Goal: Information Seeking & Learning: Learn about a topic

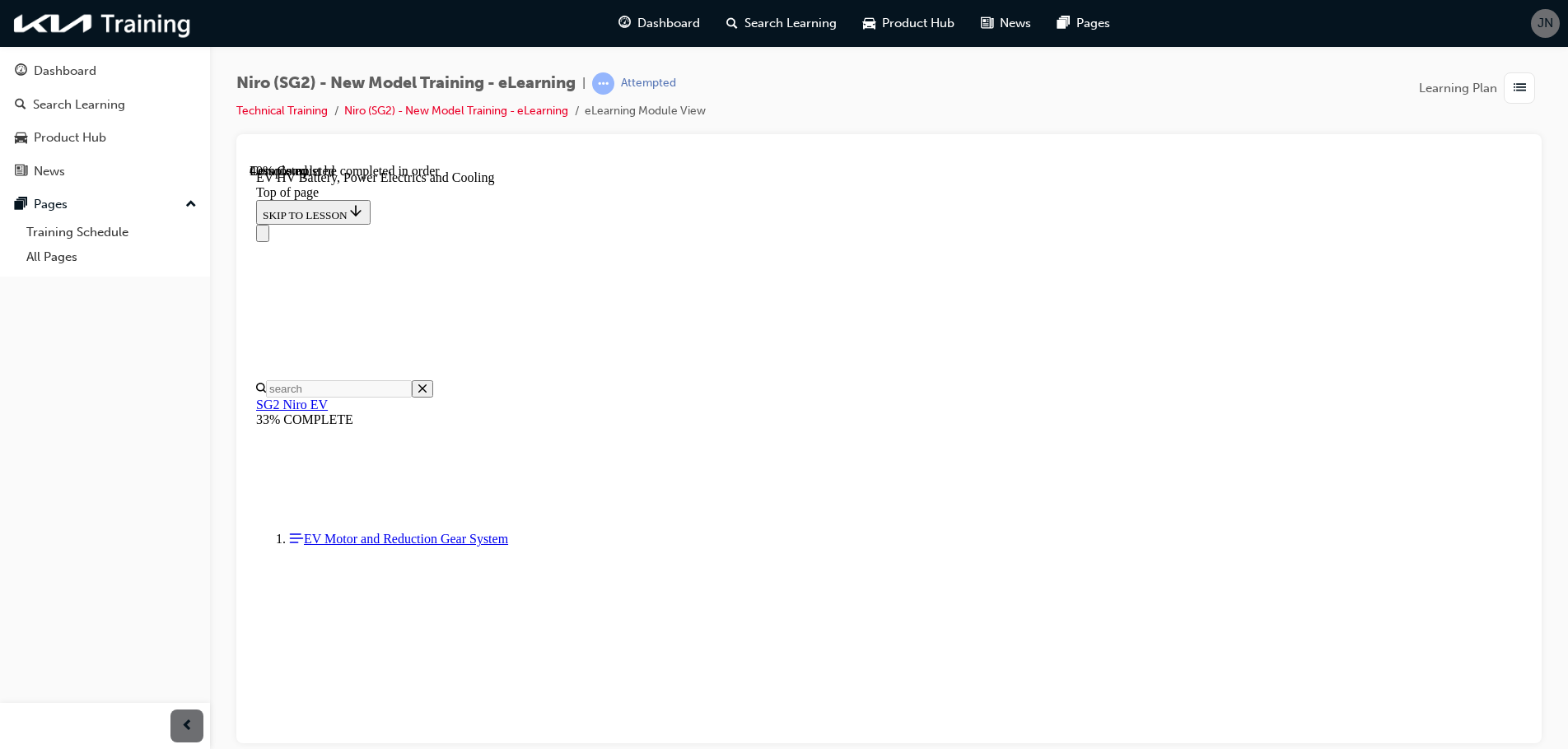
scroll to position [1636, 0]
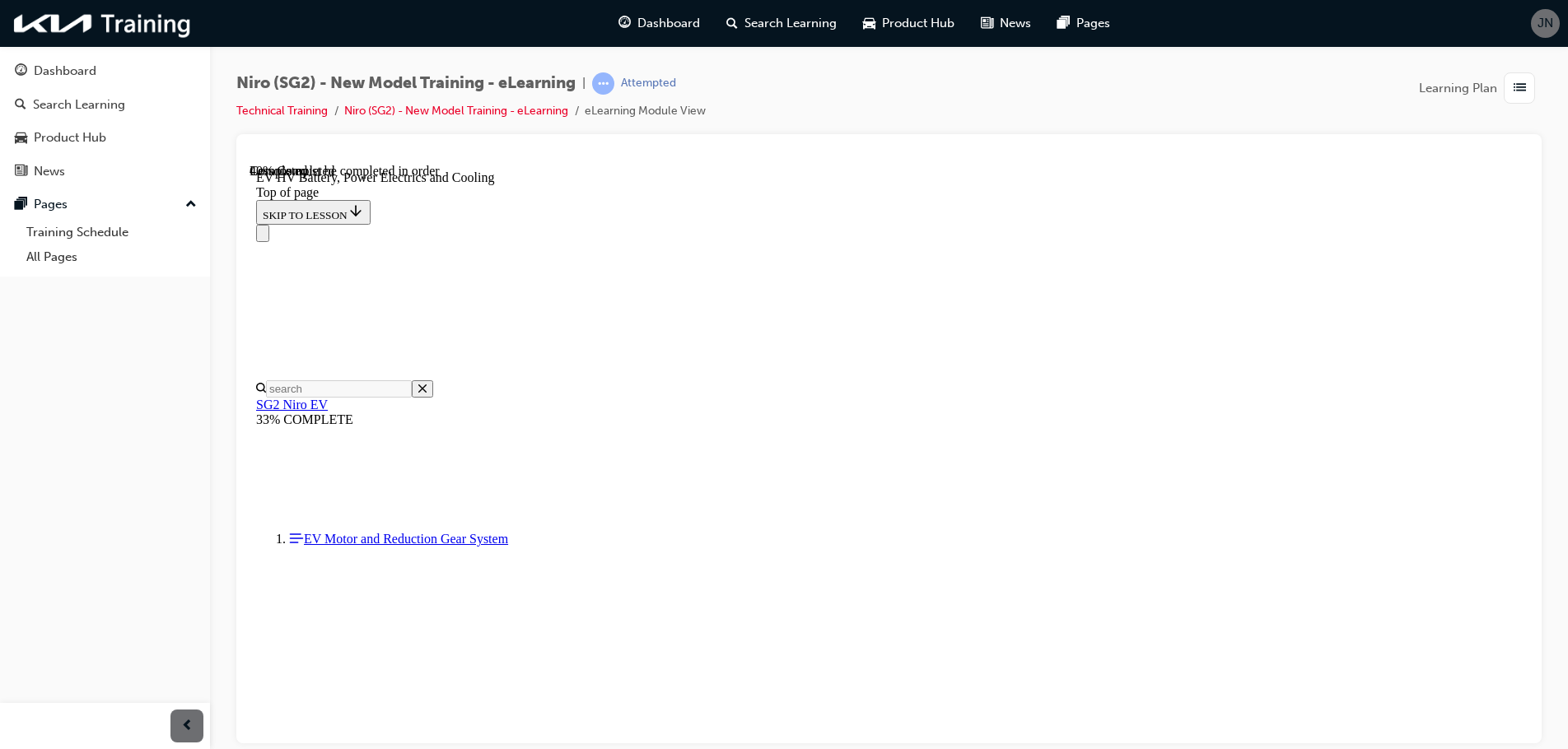
scroll to position [2047, 0]
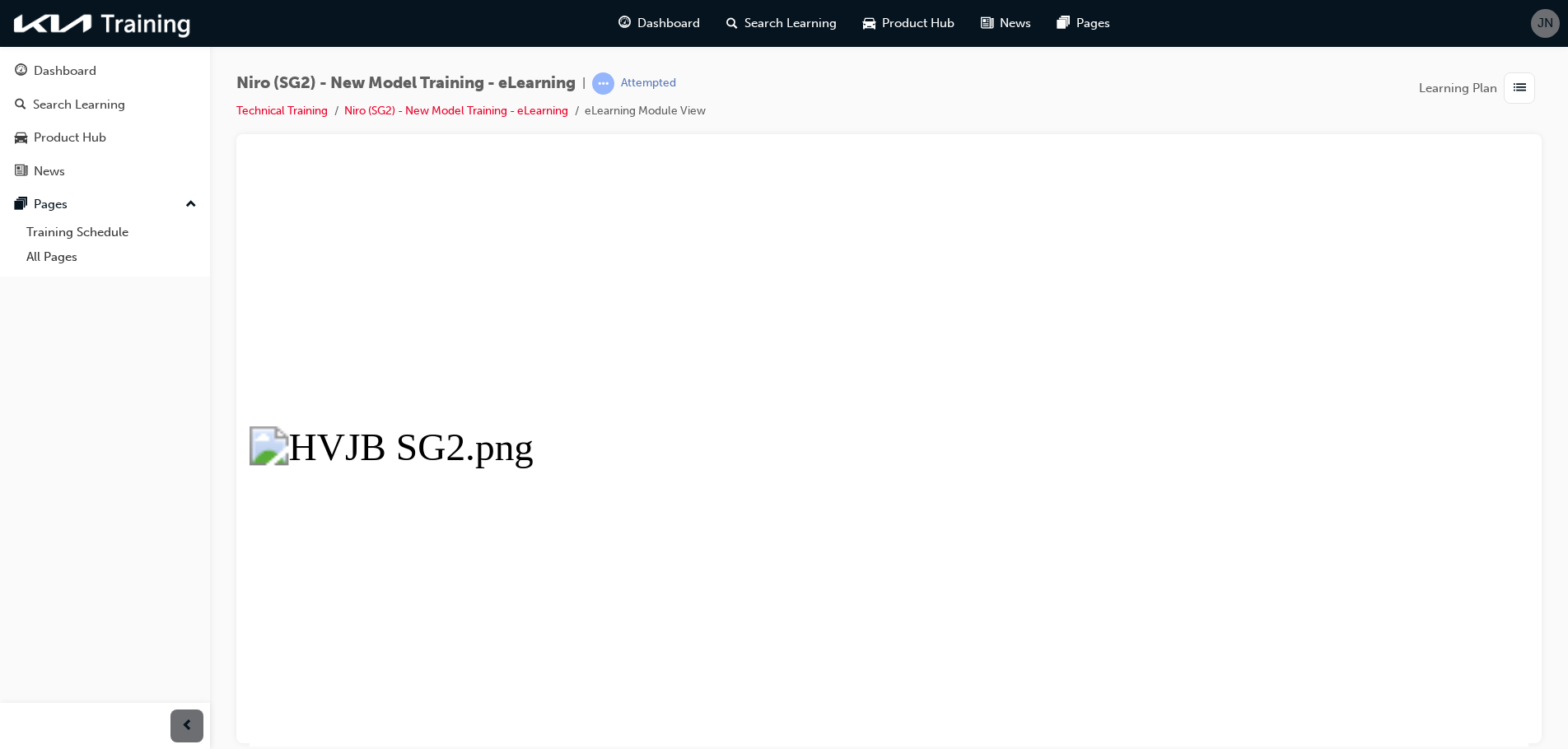
click at [727, 532] on button "Unzoom image" at bounding box center [889, 454] width 1279 height 583
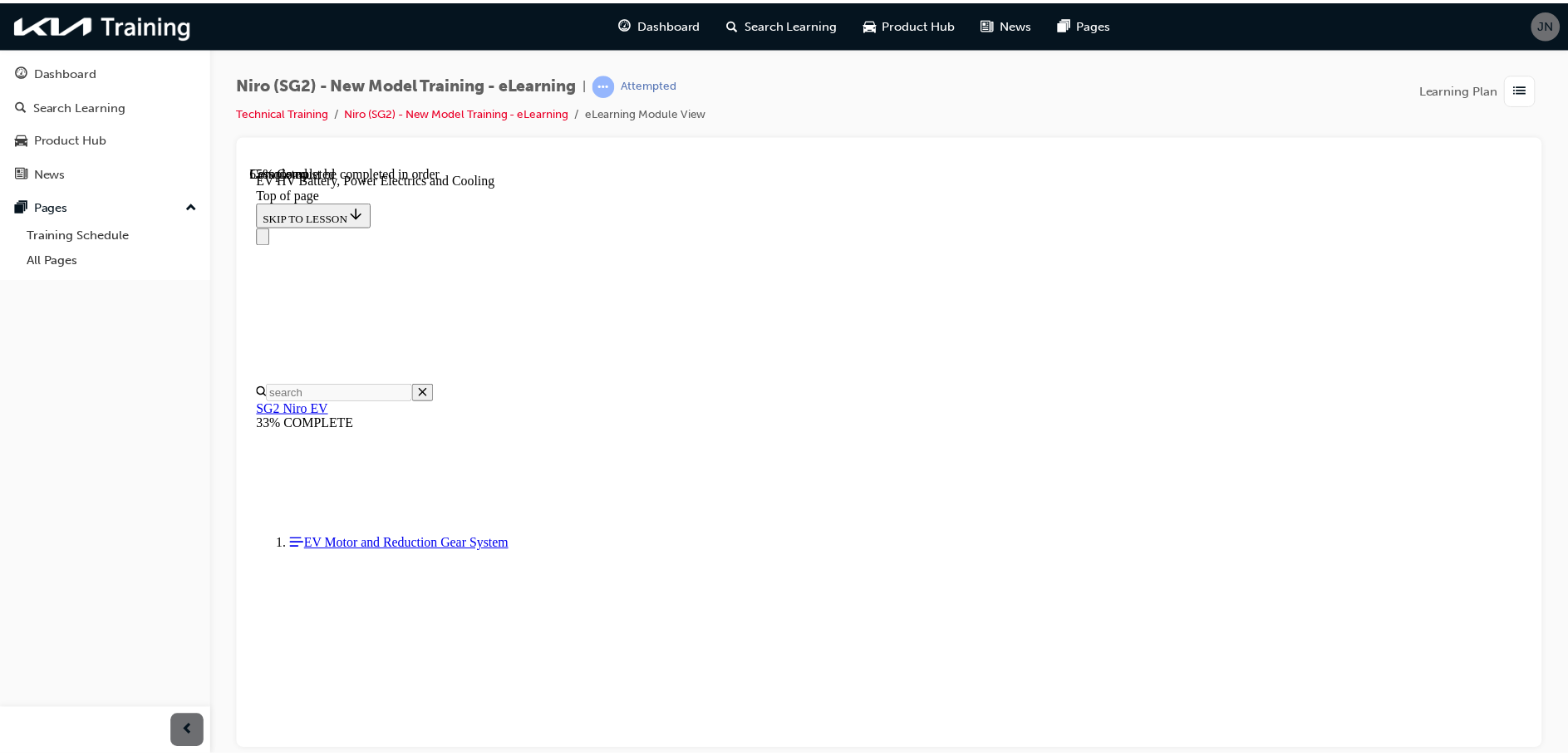
scroll to position [2565, 0]
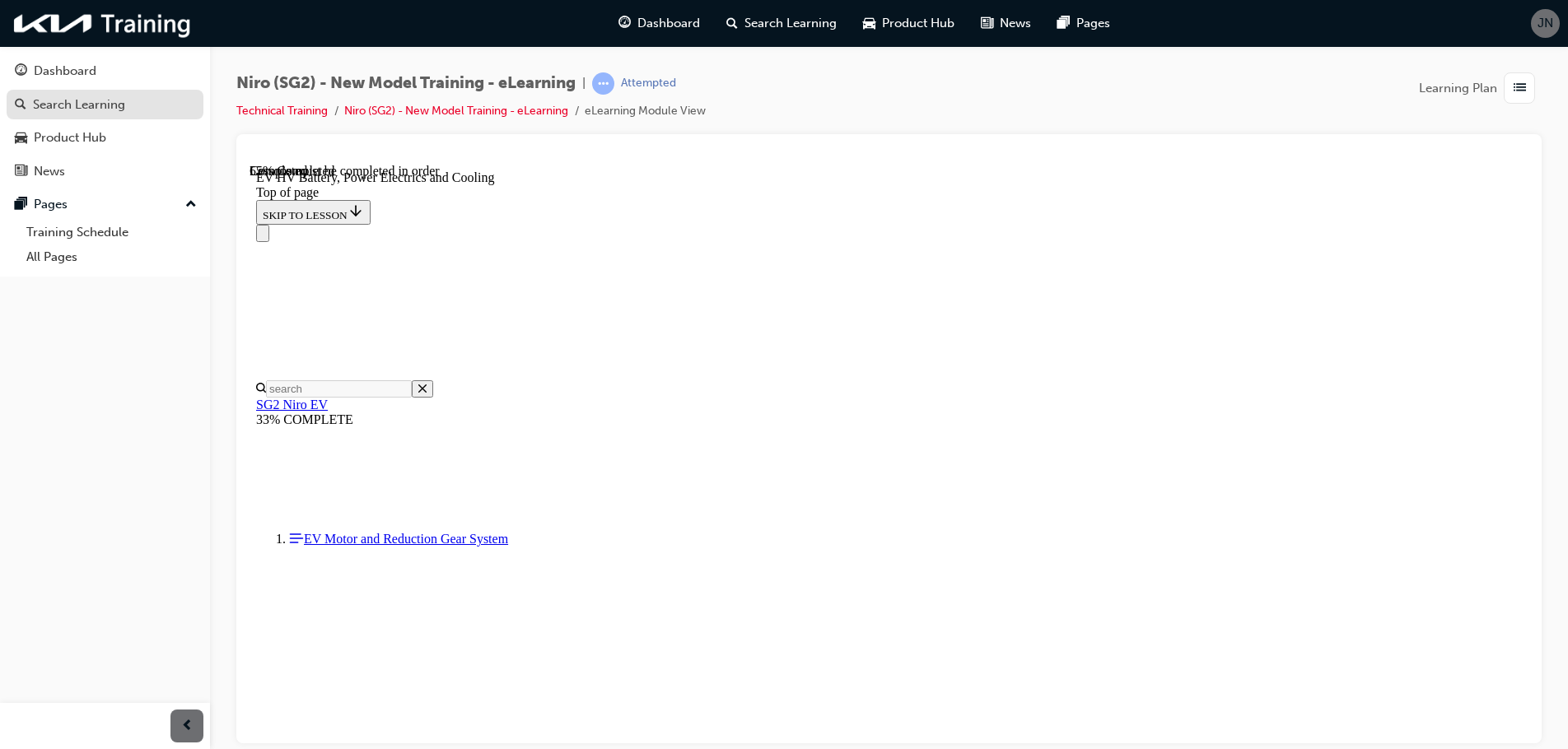
click at [80, 105] on div "Search Learning" at bounding box center [79, 104] width 93 height 19
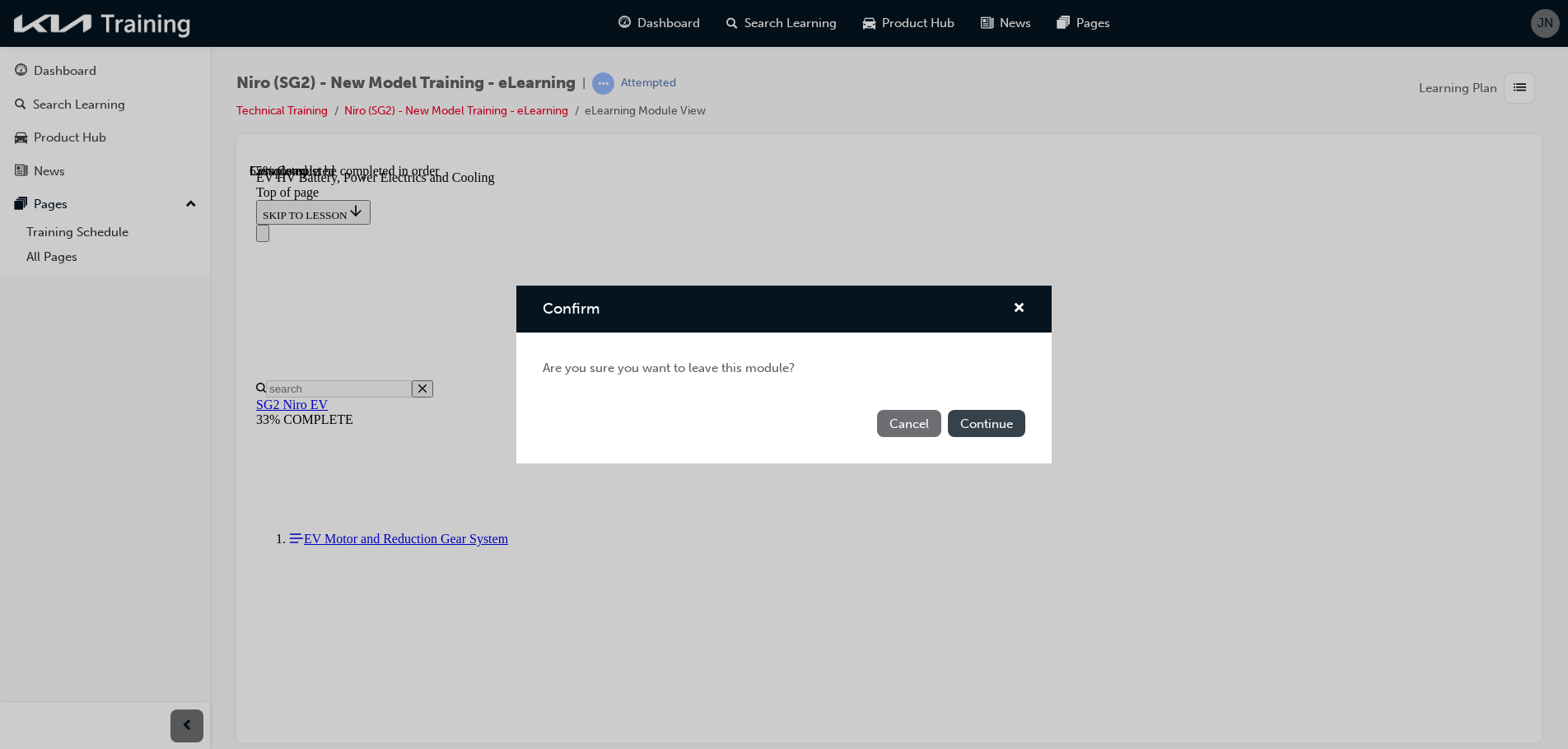
click at [971, 417] on button "Continue" at bounding box center [986, 423] width 77 height 27
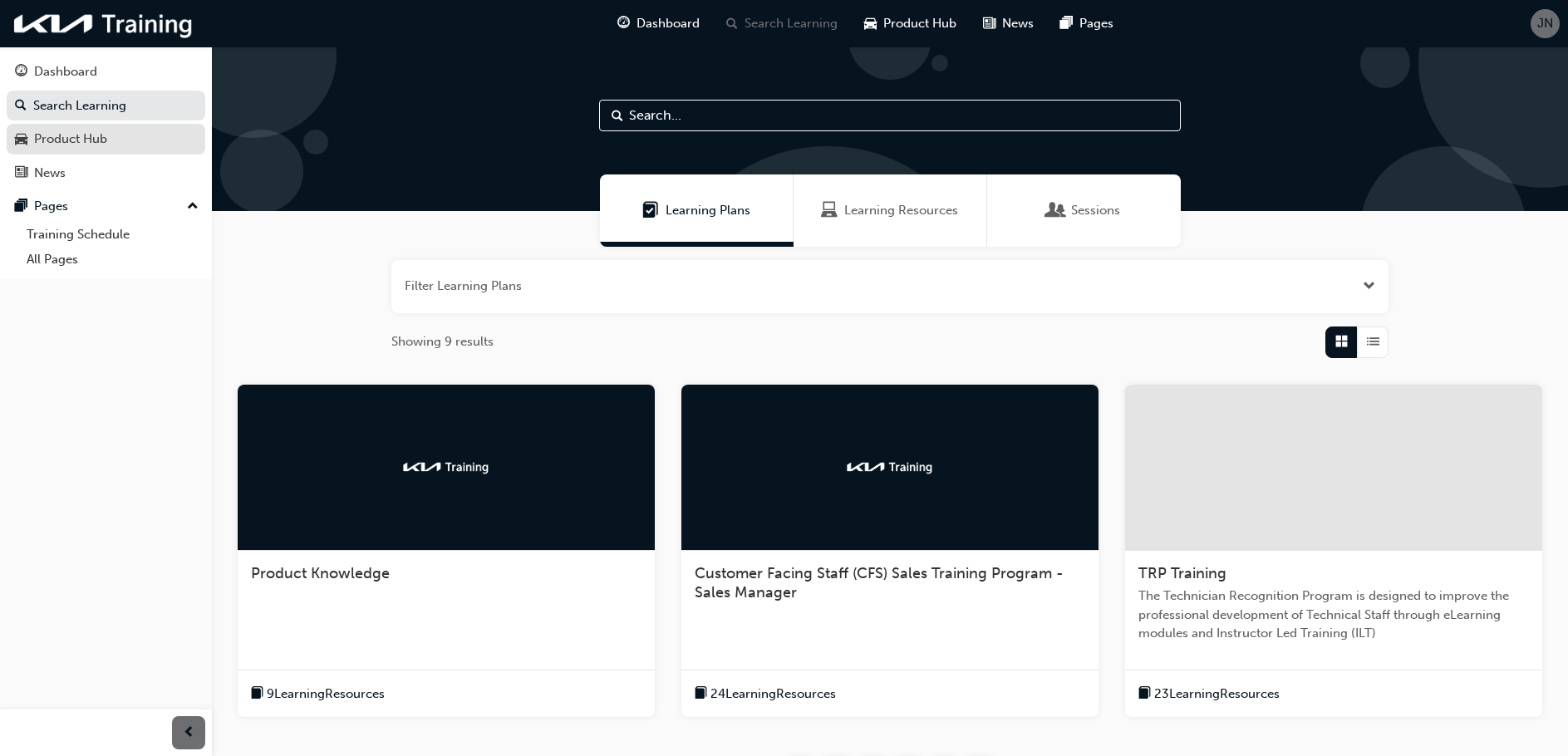
click at [72, 141] on div "Product Hub" at bounding box center [71, 138] width 73 height 19
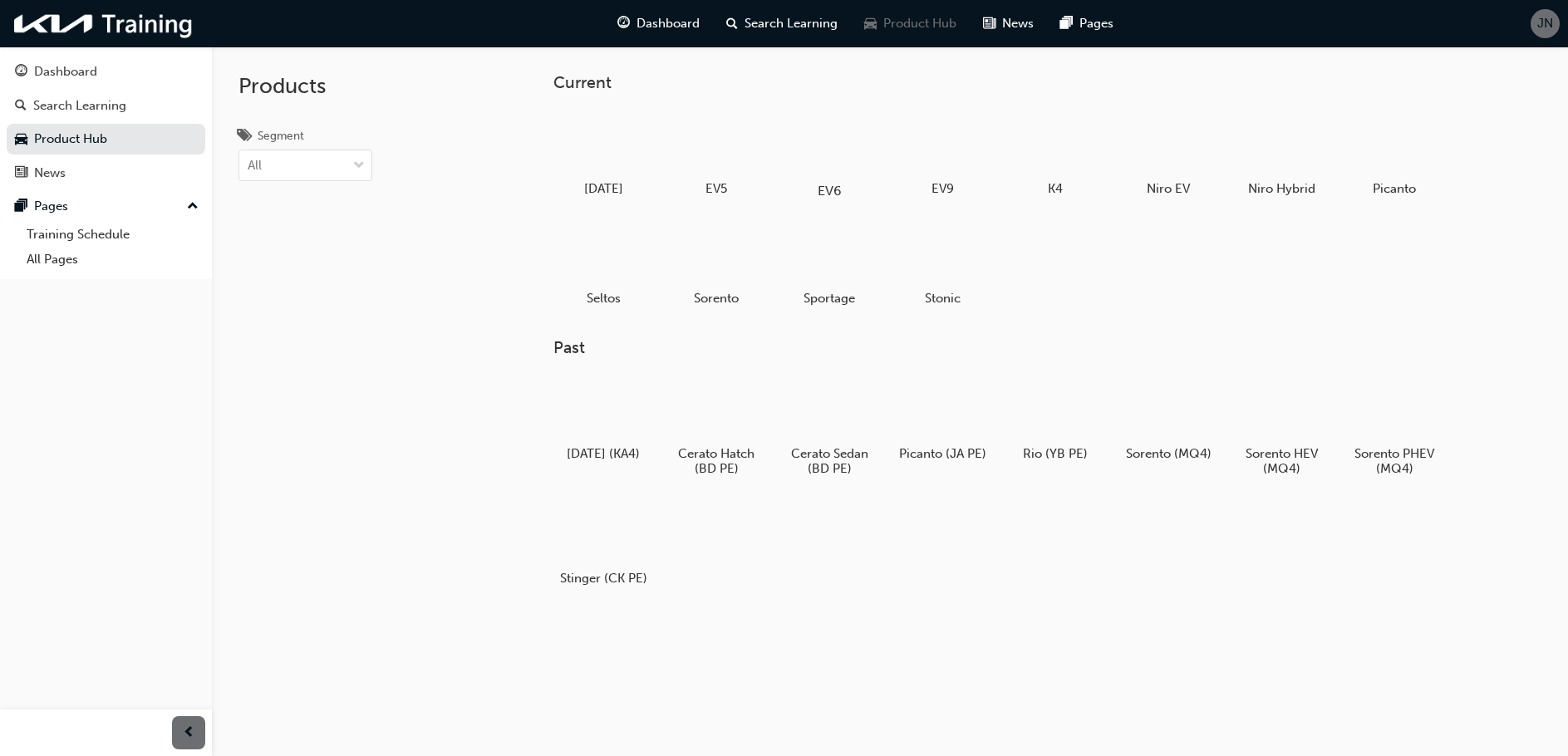
click at [833, 140] on div at bounding box center [830, 143] width 93 height 67
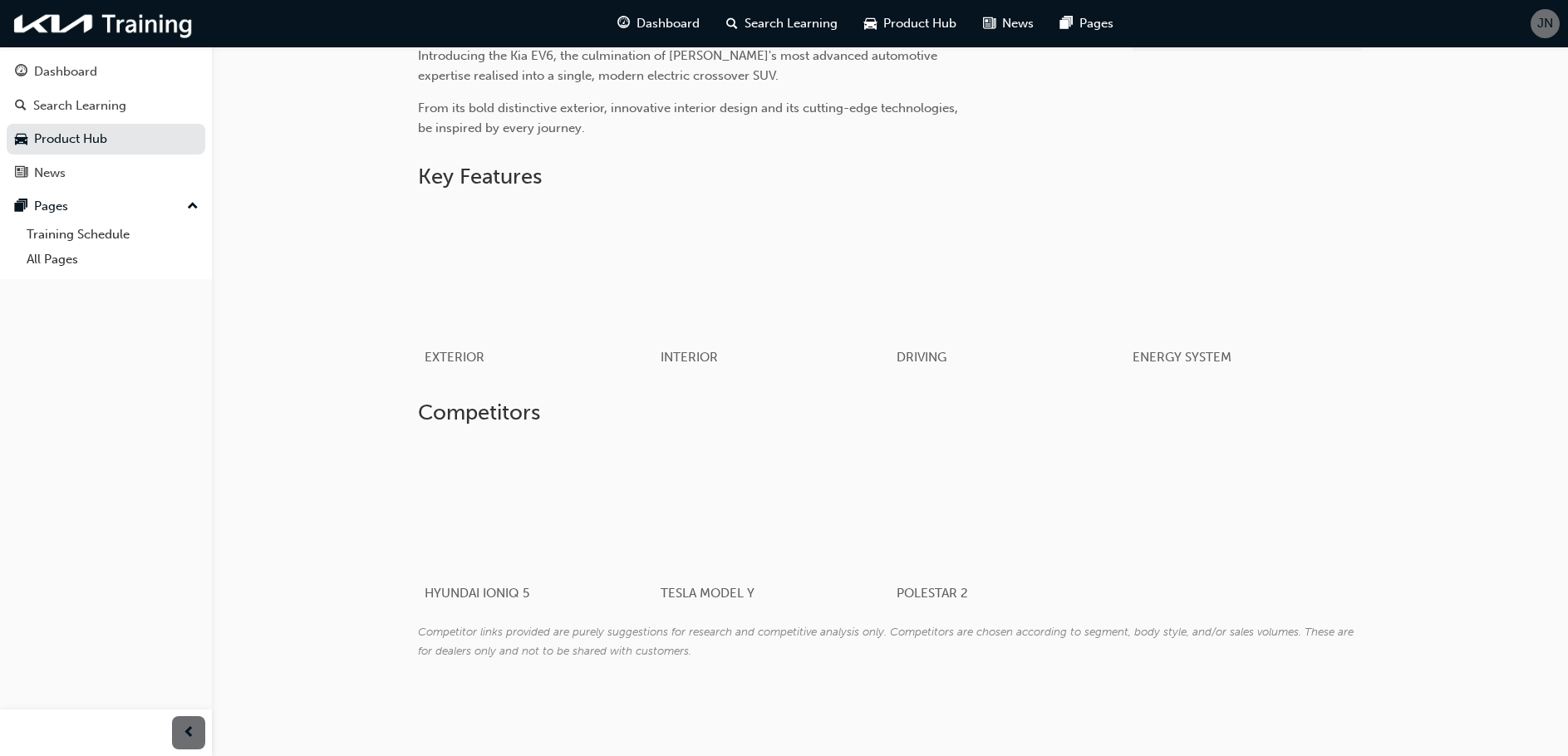
scroll to position [678, 0]
drag, startPoint x: 729, startPoint y: 279, endPoint x: 725, endPoint y: 337, distance: 58.1
click at [725, 337] on div "INTERIOR" at bounding box center [771, 295] width 250 height 194
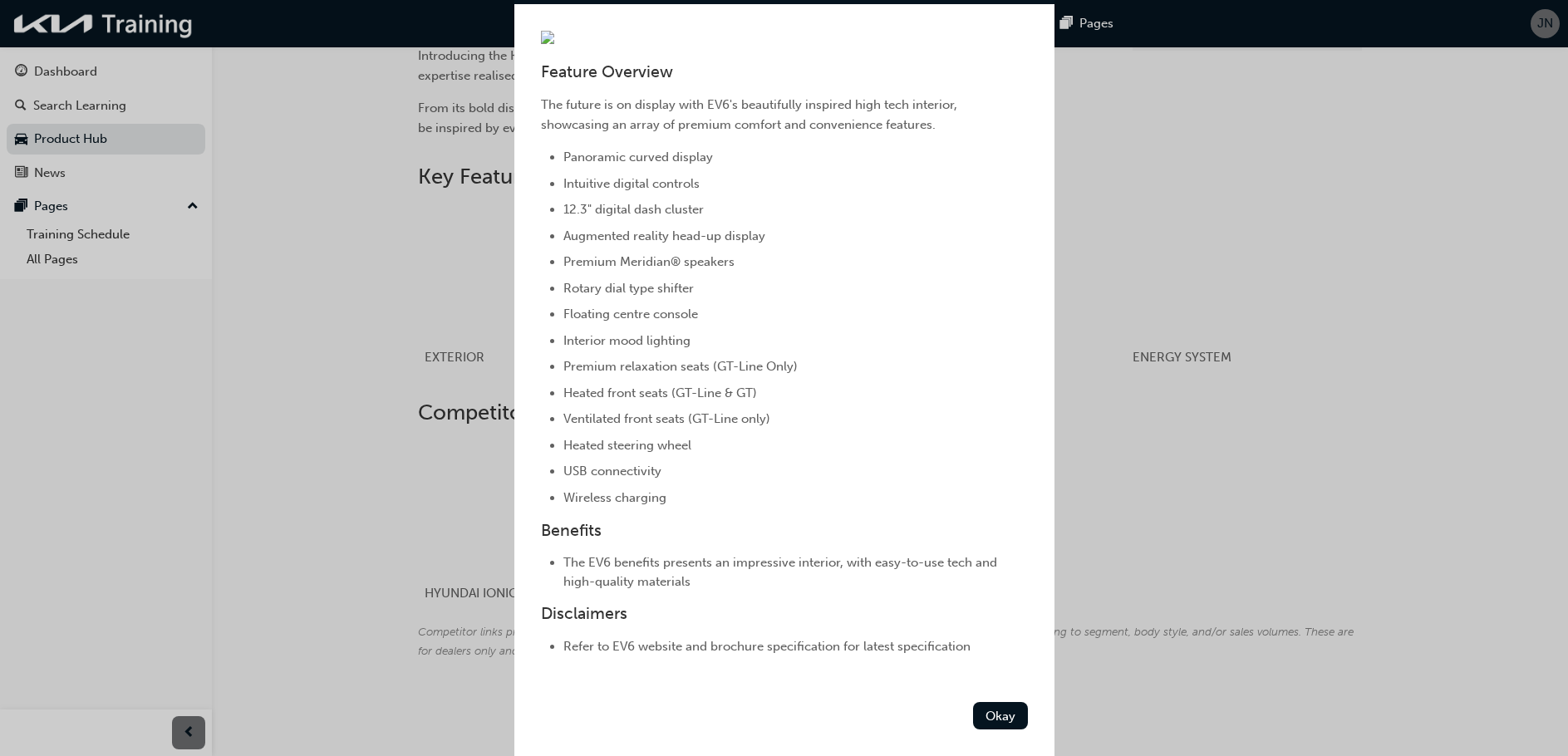
scroll to position [0, 0]
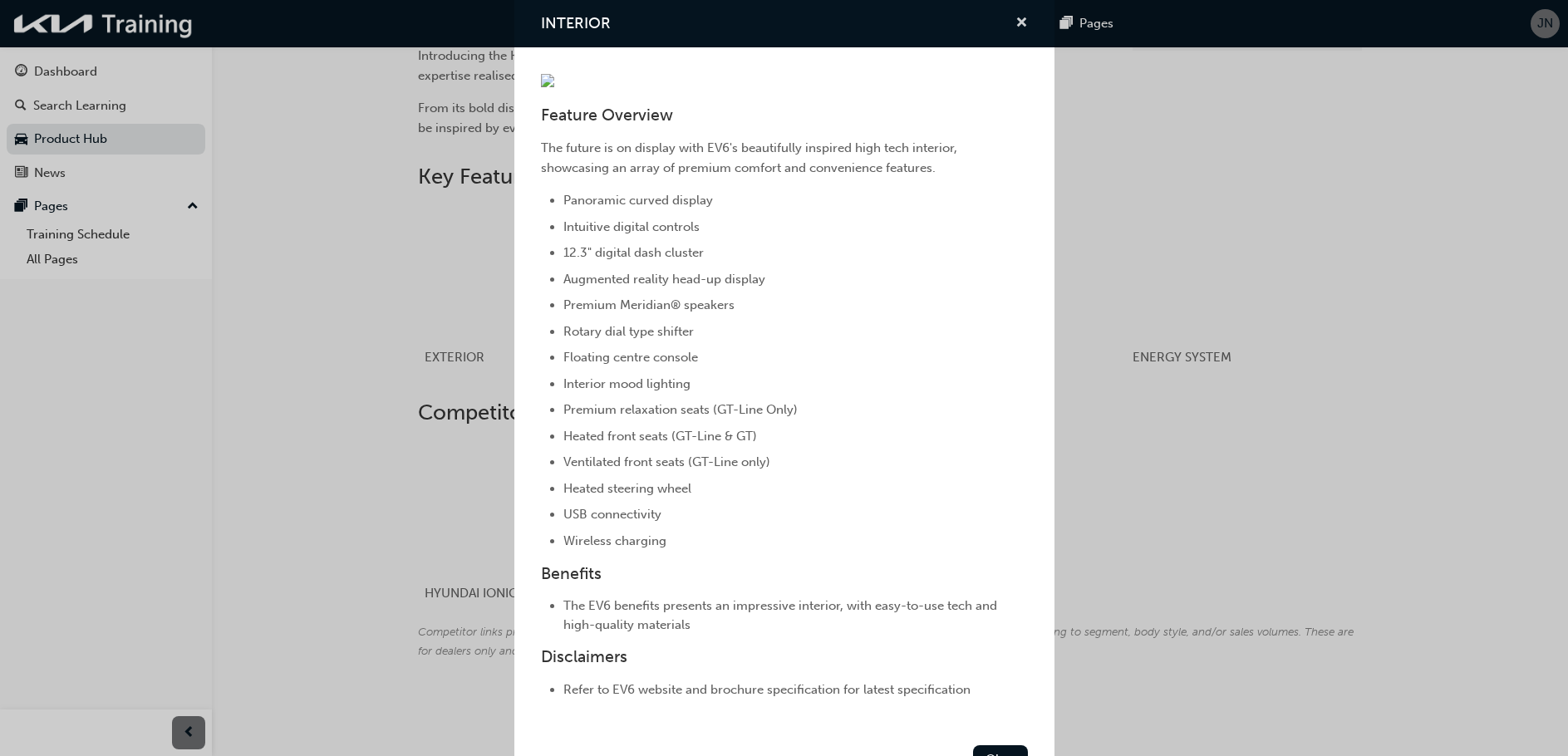
click at [1016, 22] on span "cross-icon" at bounding box center [1022, 24] width 13 height 15
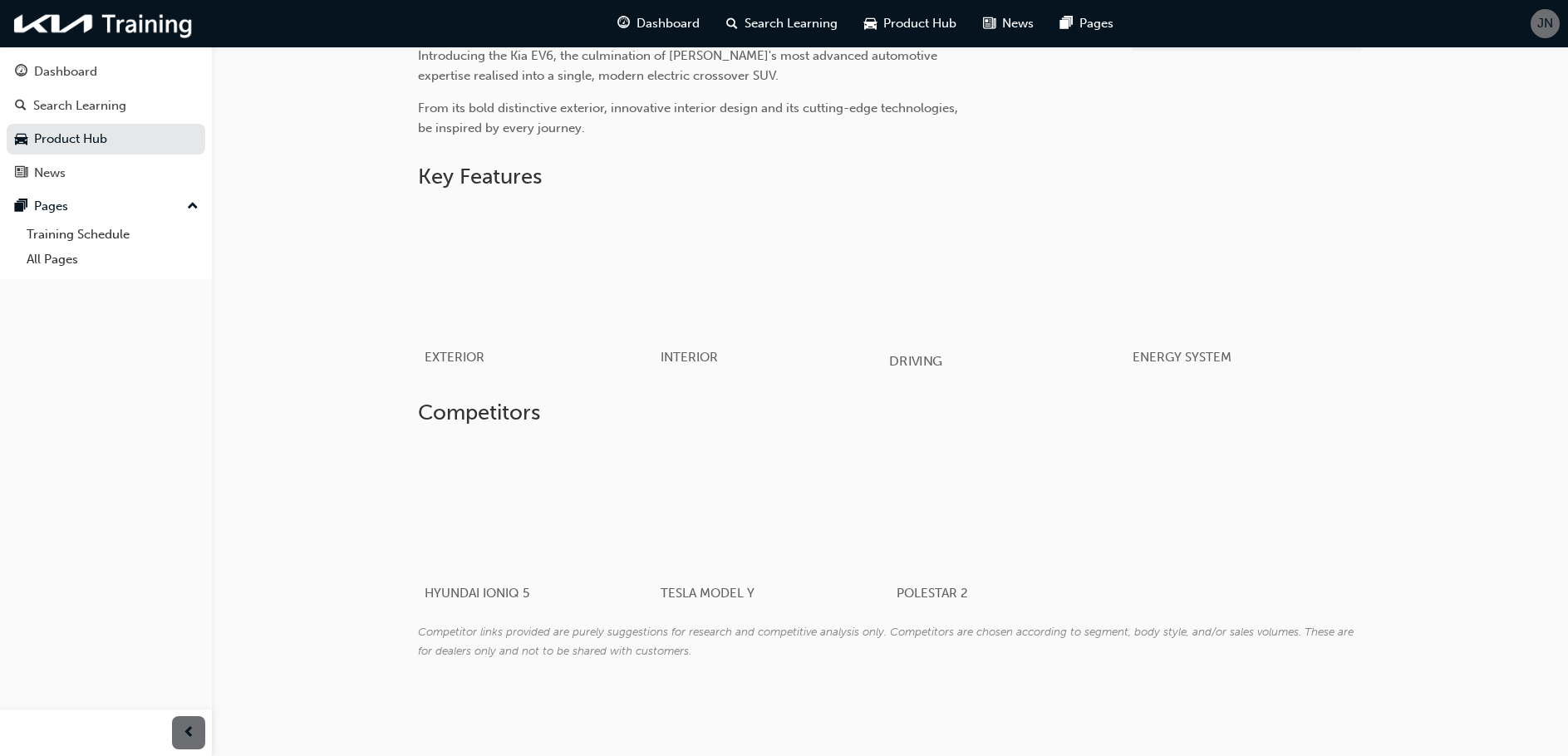
click at [967, 337] on div "button" at bounding box center [1008, 270] width 237 height 133
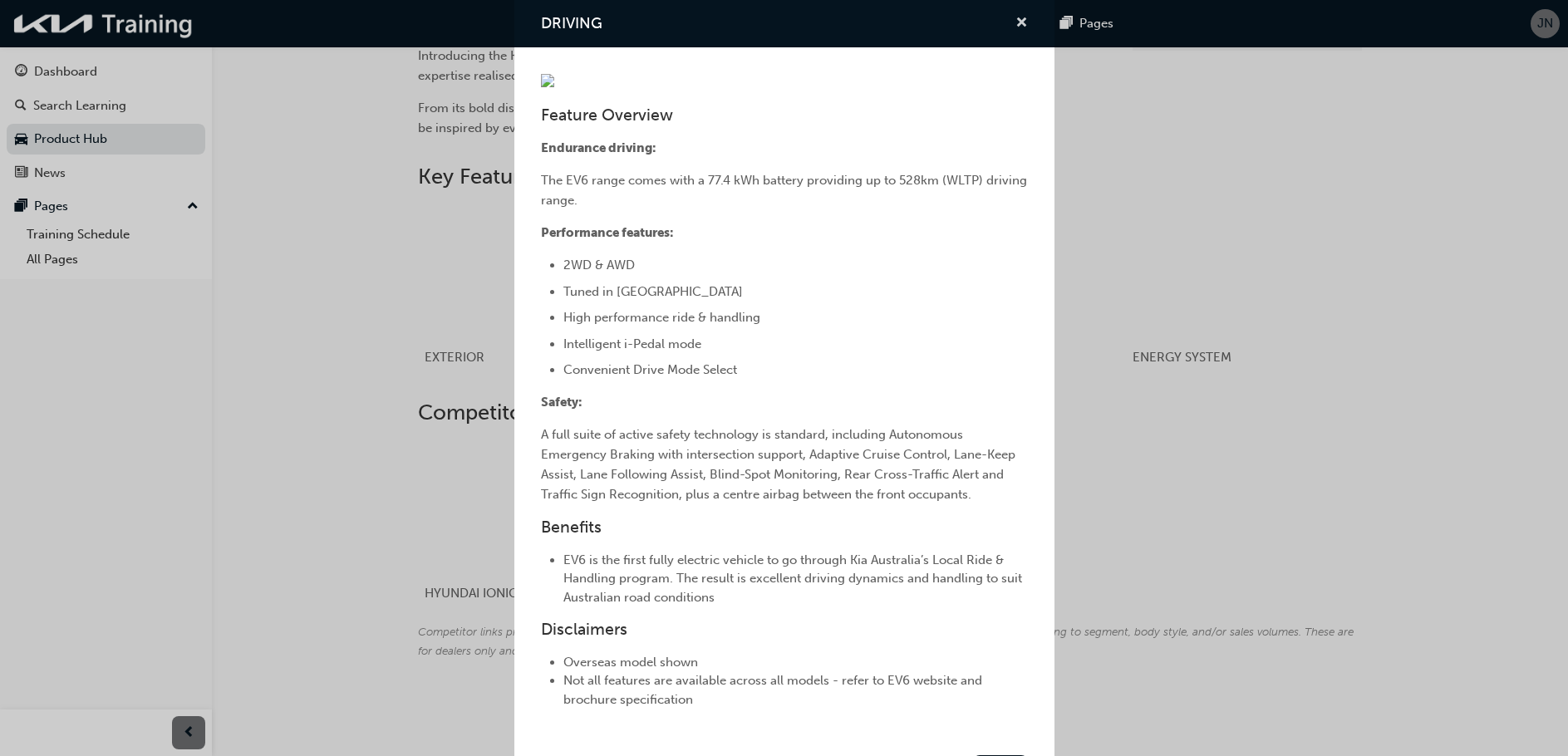
click at [1016, 16] on span "cross-icon" at bounding box center [1022, 24] width 13 height 15
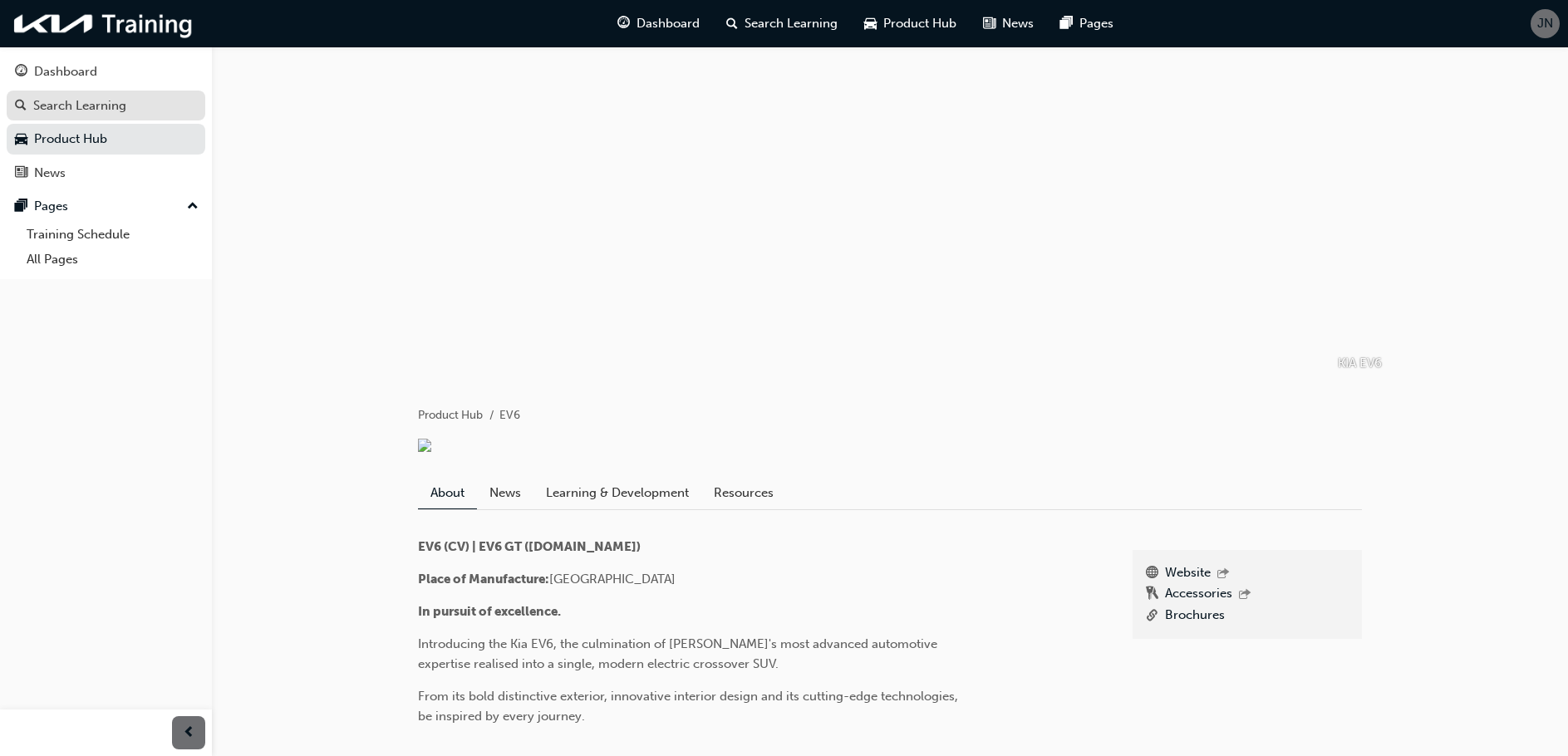
click at [51, 104] on div "Search Learning" at bounding box center [80, 105] width 94 height 19
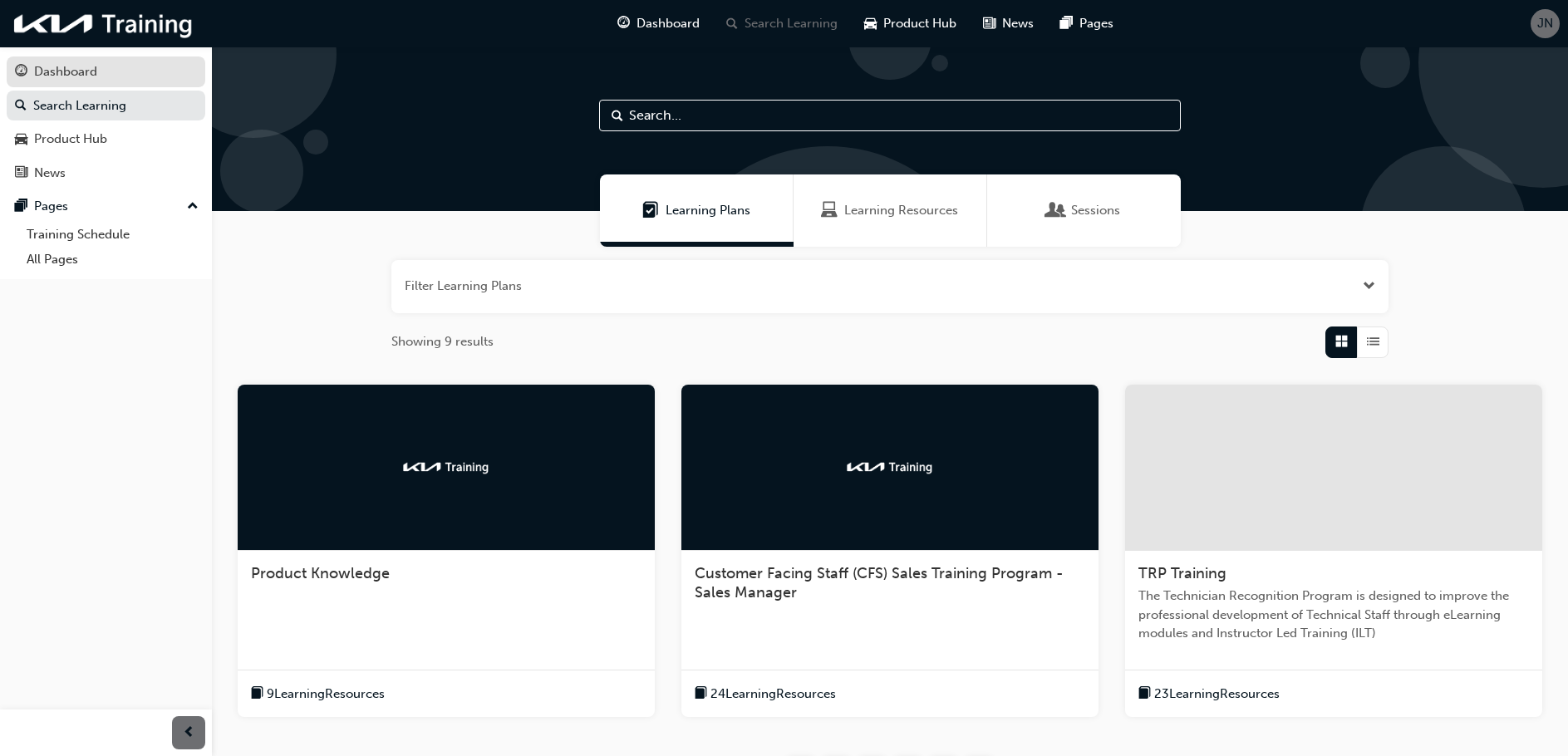
click at [68, 75] on div "Dashboard" at bounding box center [65, 71] width 63 height 19
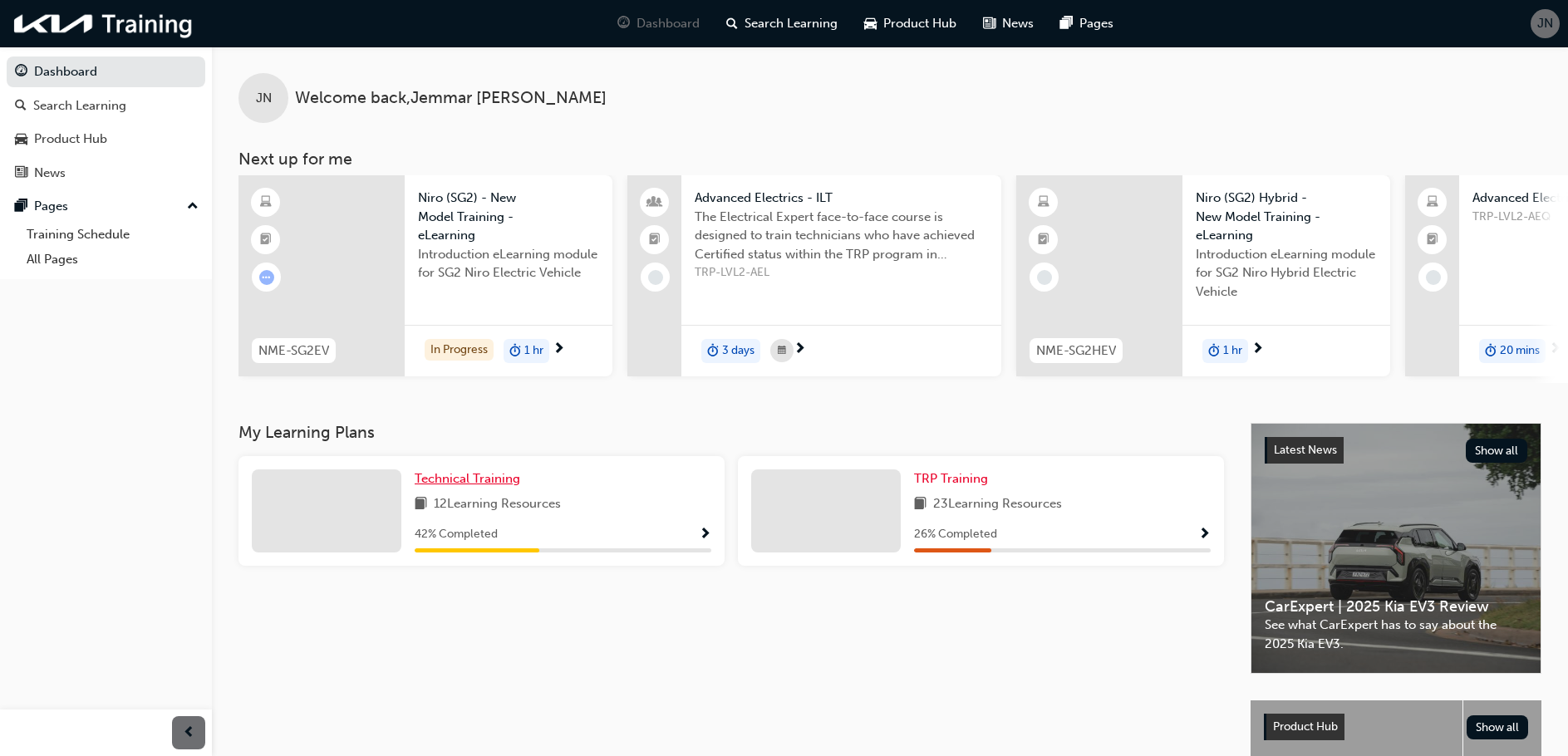
click at [462, 486] on span "Technical Training" at bounding box center [467, 478] width 105 height 15
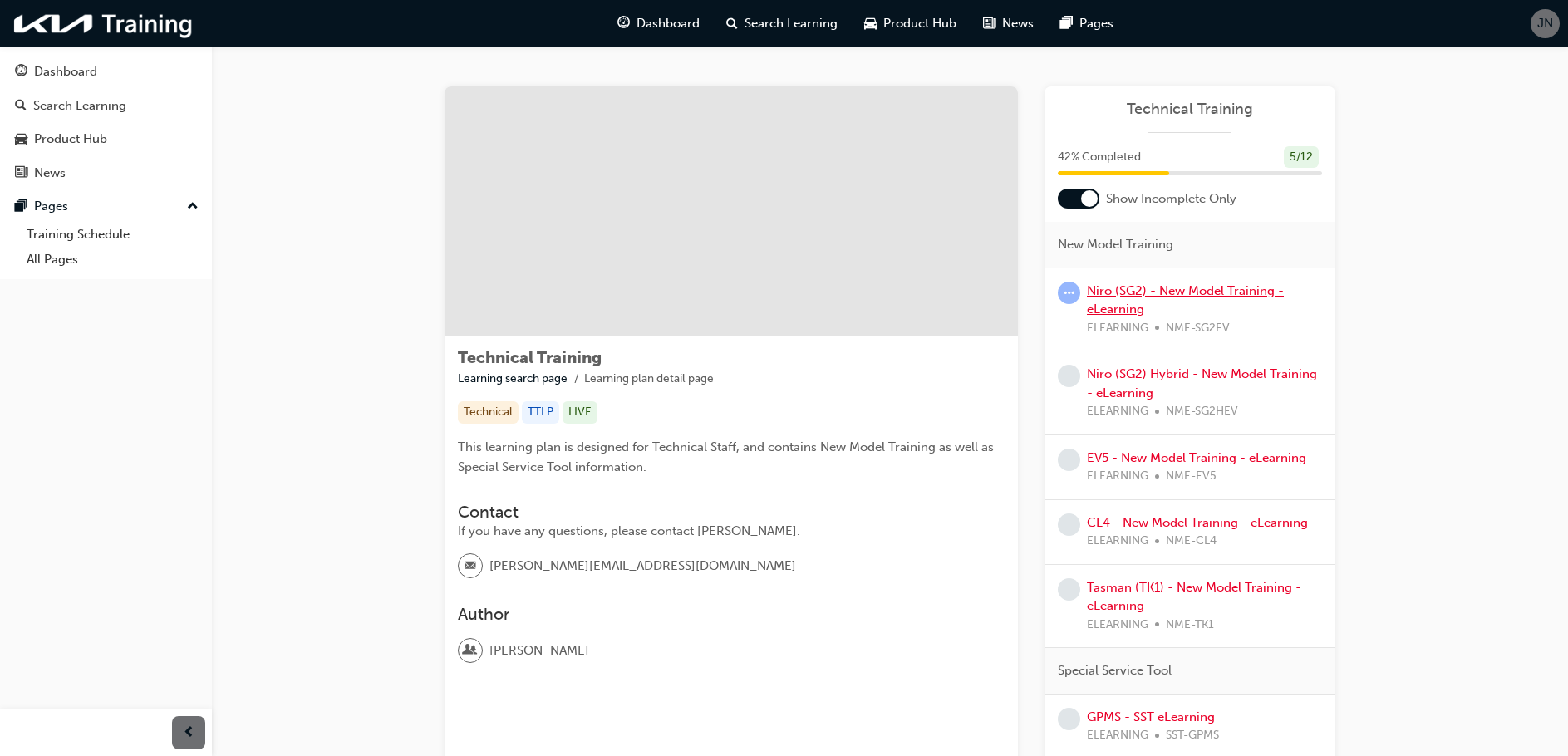
click at [1182, 297] on link "Niro (SG2) - New Model Training - eLearning" at bounding box center [1186, 300] width 197 height 34
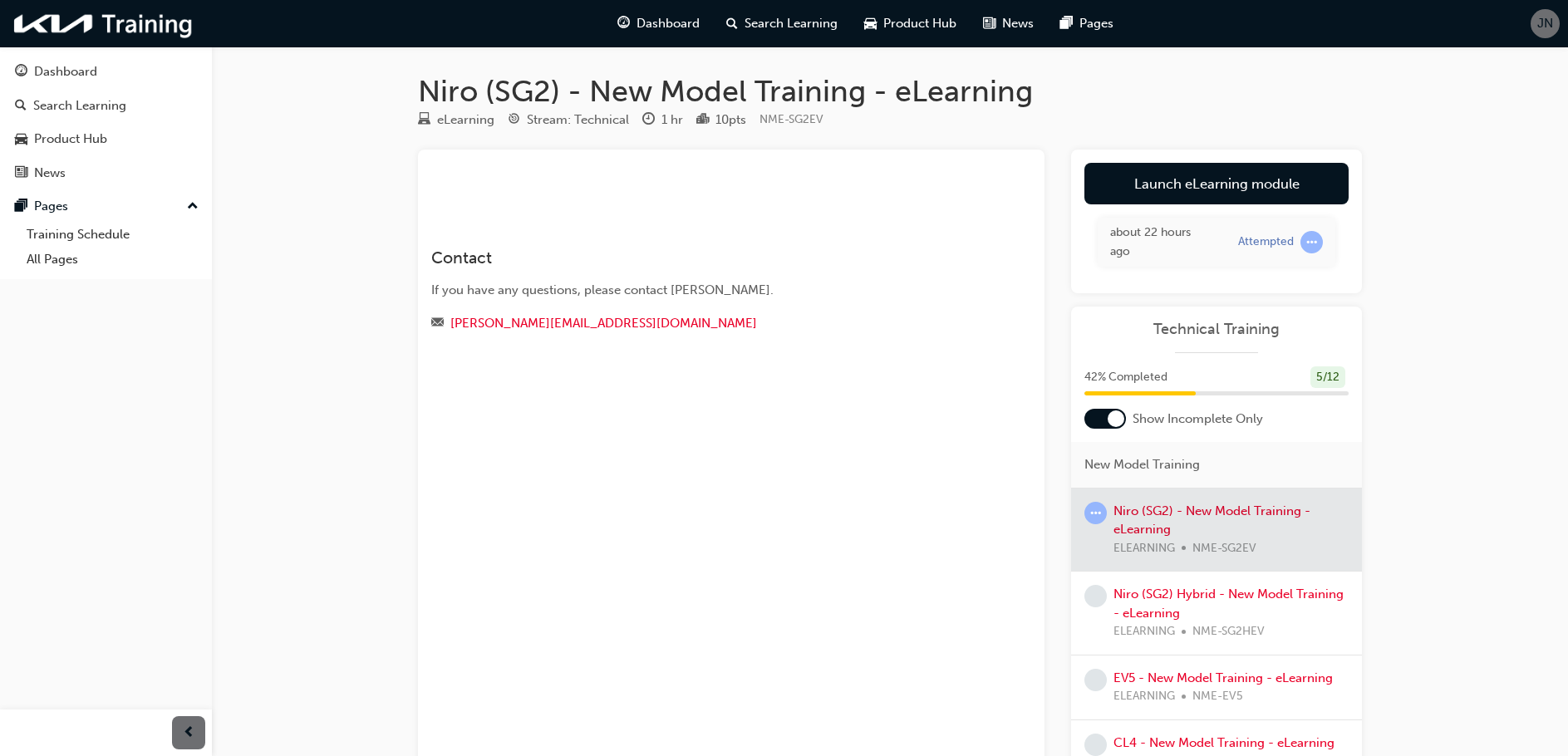
click at [1170, 518] on div at bounding box center [1216, 530] width 291 height 83
click at [1165, 166] on link "Launch eLearning module" at bounding box center [1217, 183] width 264 height 41
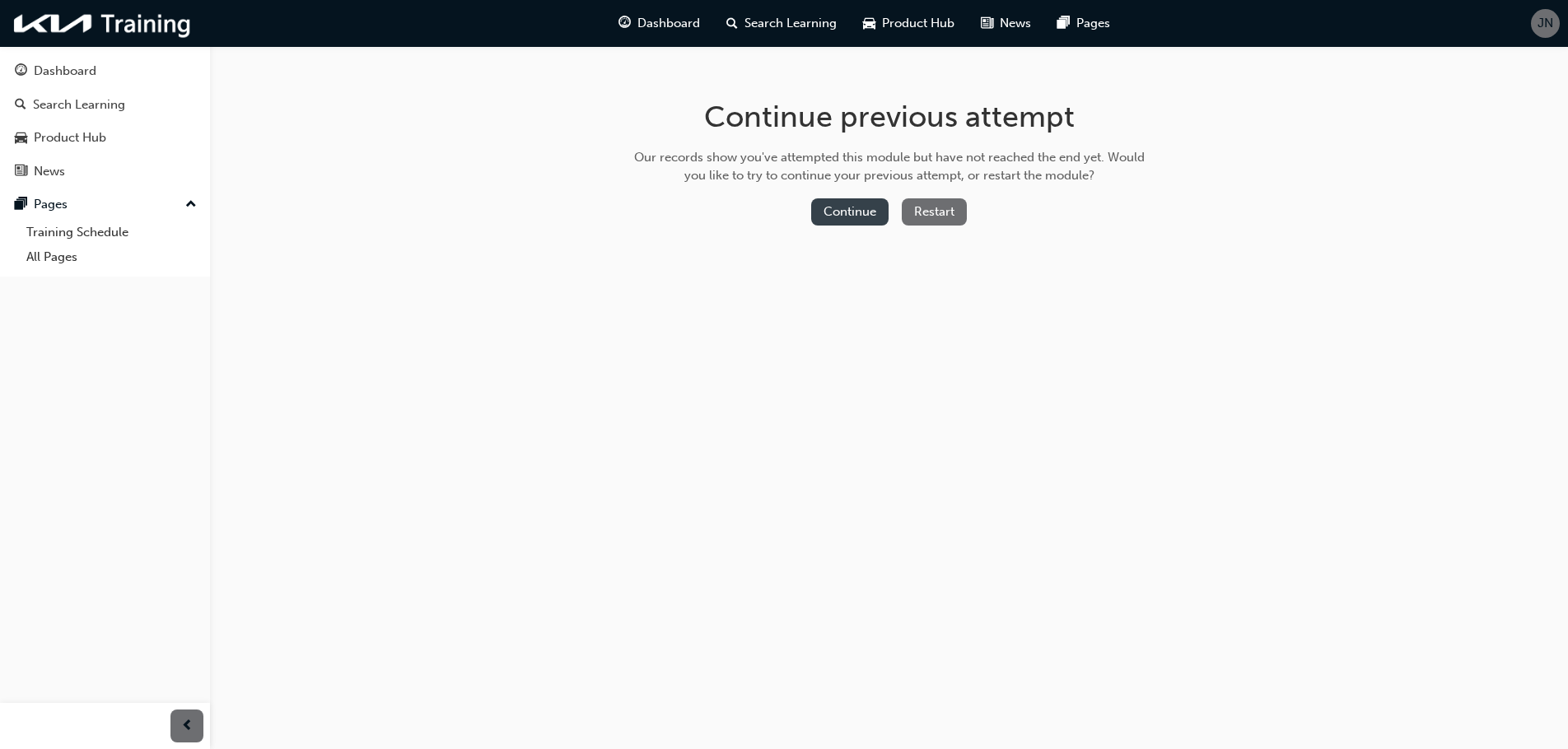
click at [840, 209] on button "Continue" at bounding box center [849, 212] width 77 height 27
